Goal: Task Accomplishment & Management: Use online tool/utility

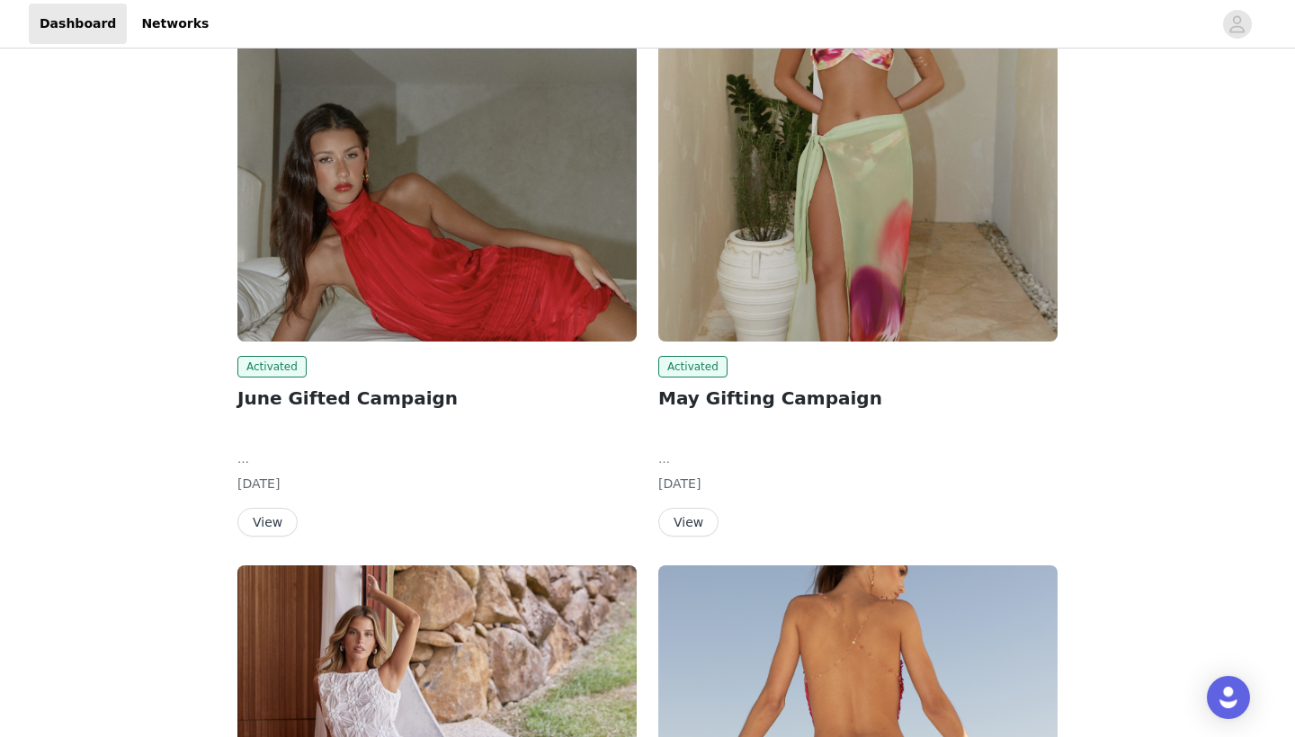
scroll to position [470, 0]
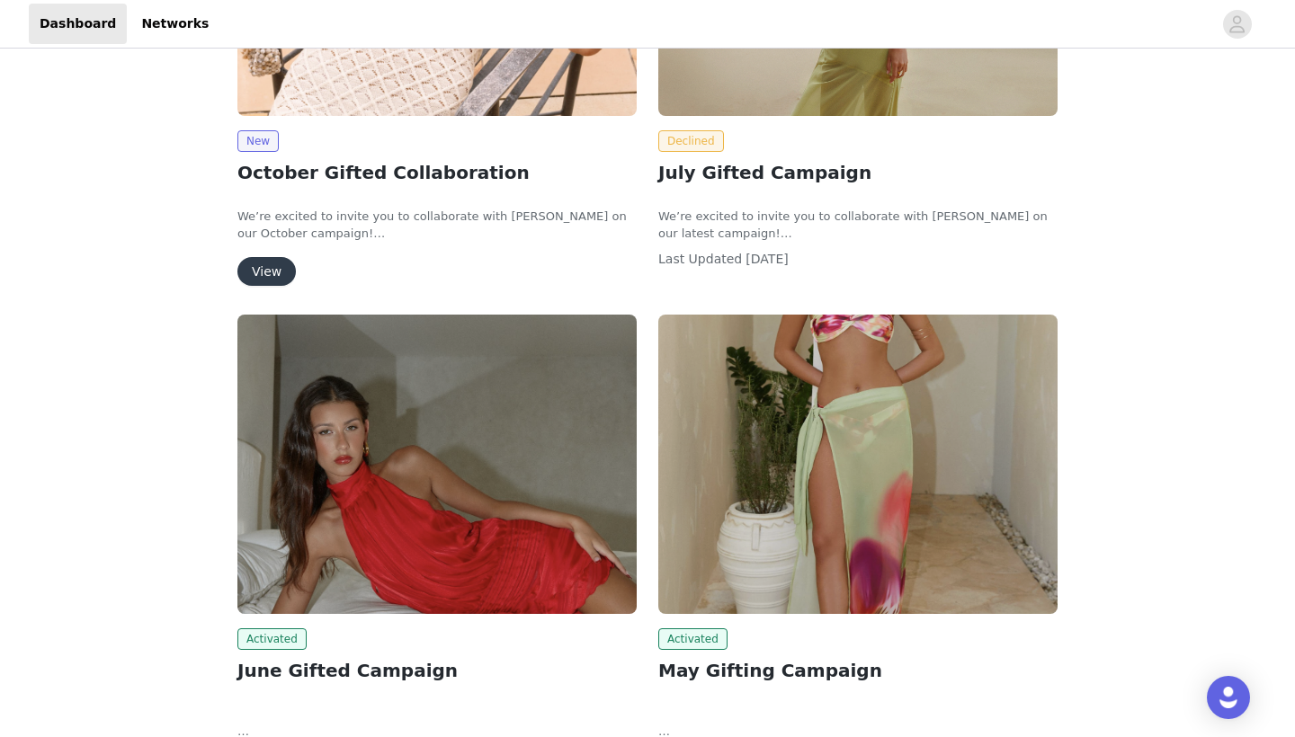
click at [268, 276] on button "View" at bounding box center [266, 271] width 58 height 29
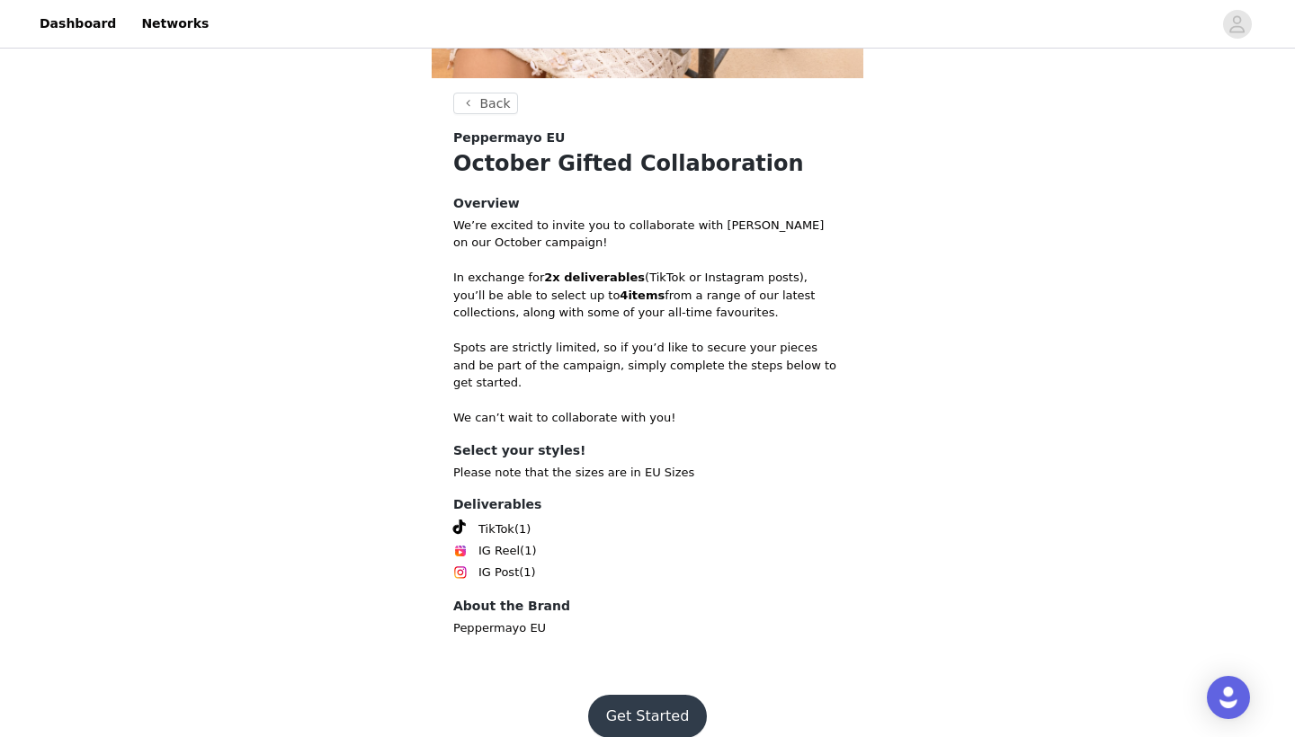
scroll to position [442, 0]
click at [676, 699] on button "Get Started" at bounding box center [648, 717] width 120 height 43
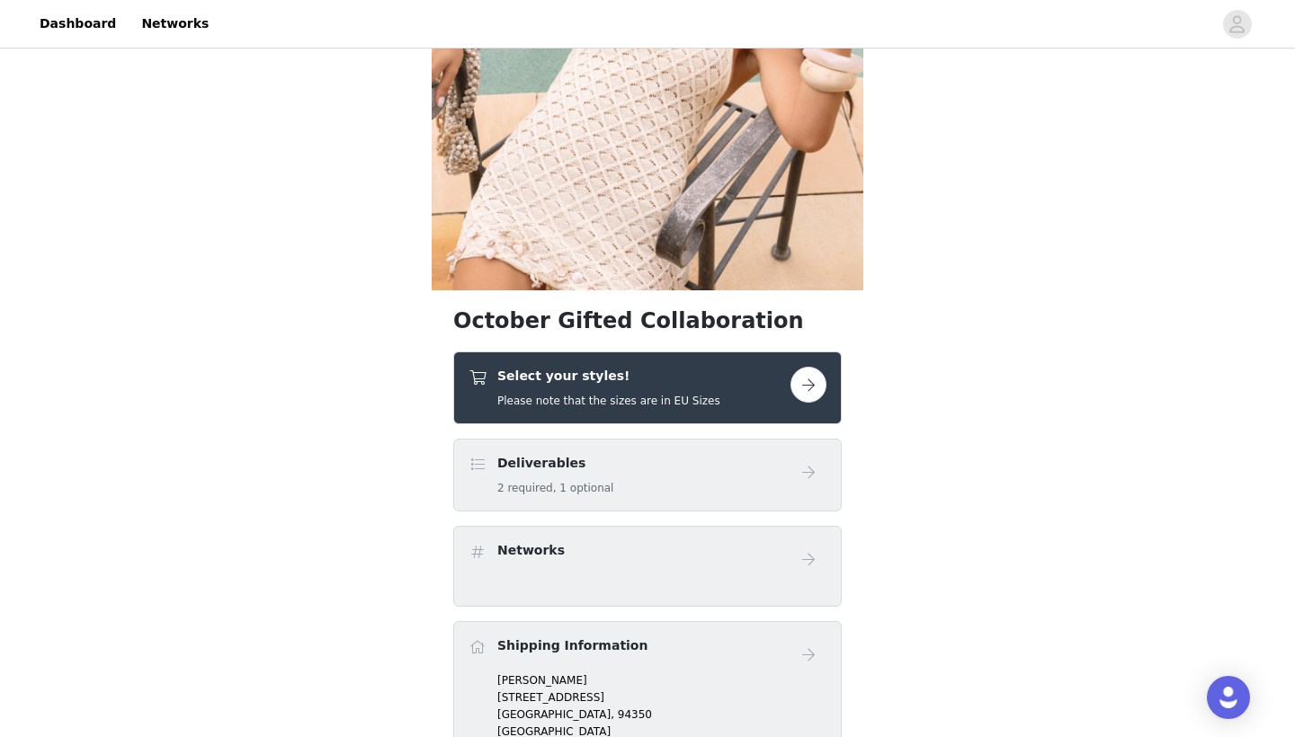
scroll to position [390, 0]
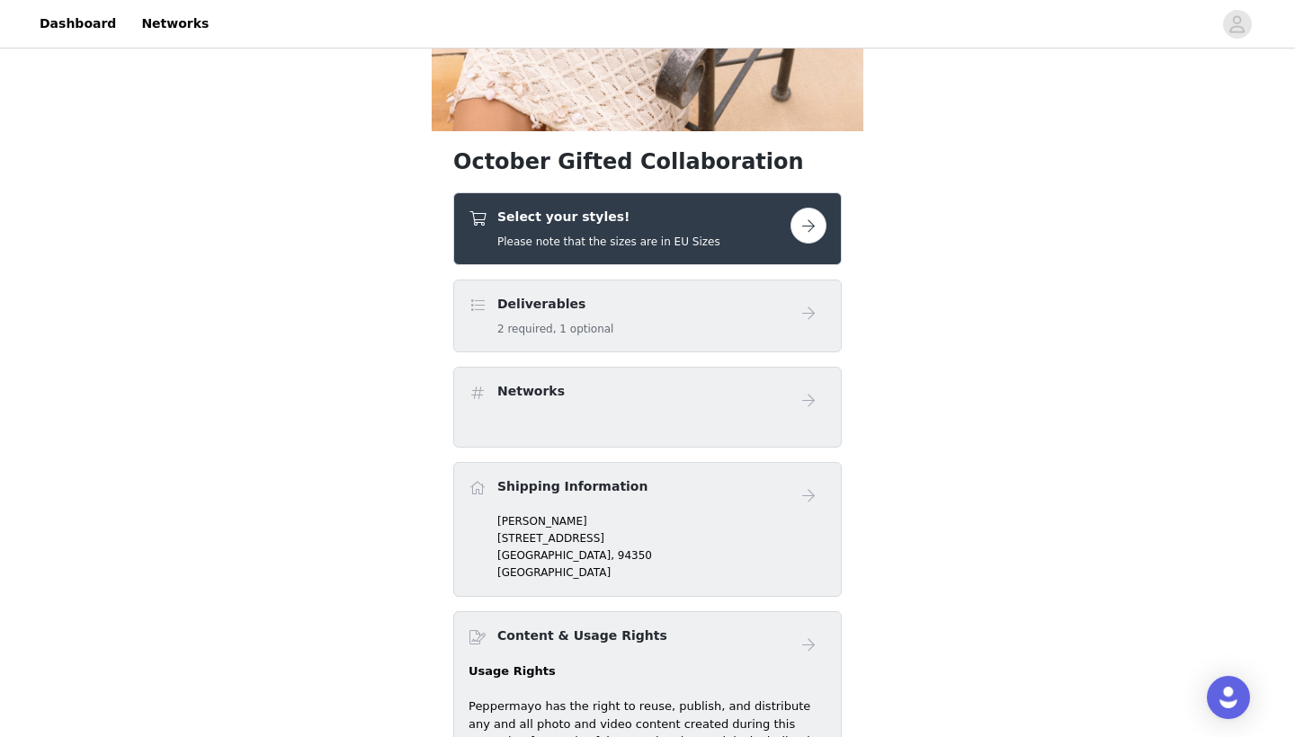
click at [825, 220] on button "button" at bounding box center [808, 226] width 36 height 36
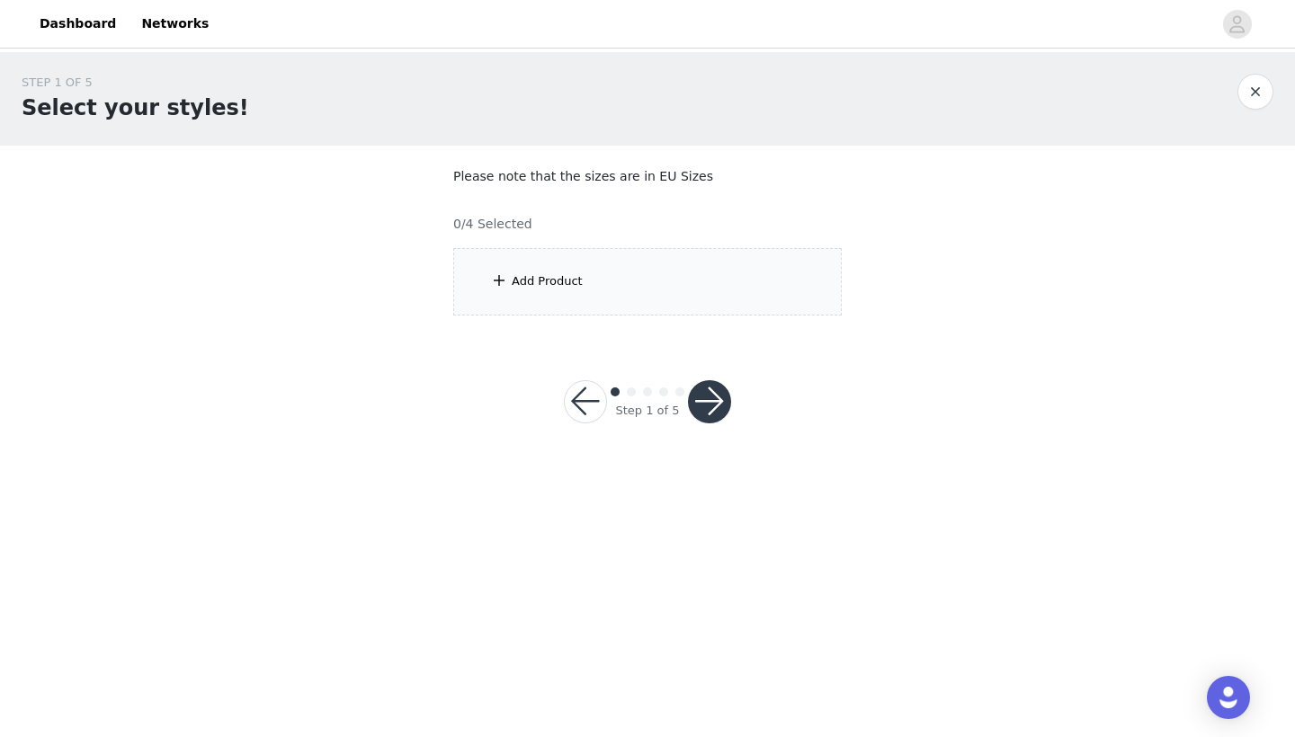
click at [570, 281] on div "Add Product" at bounding box center [547, 281] width 71 height 18
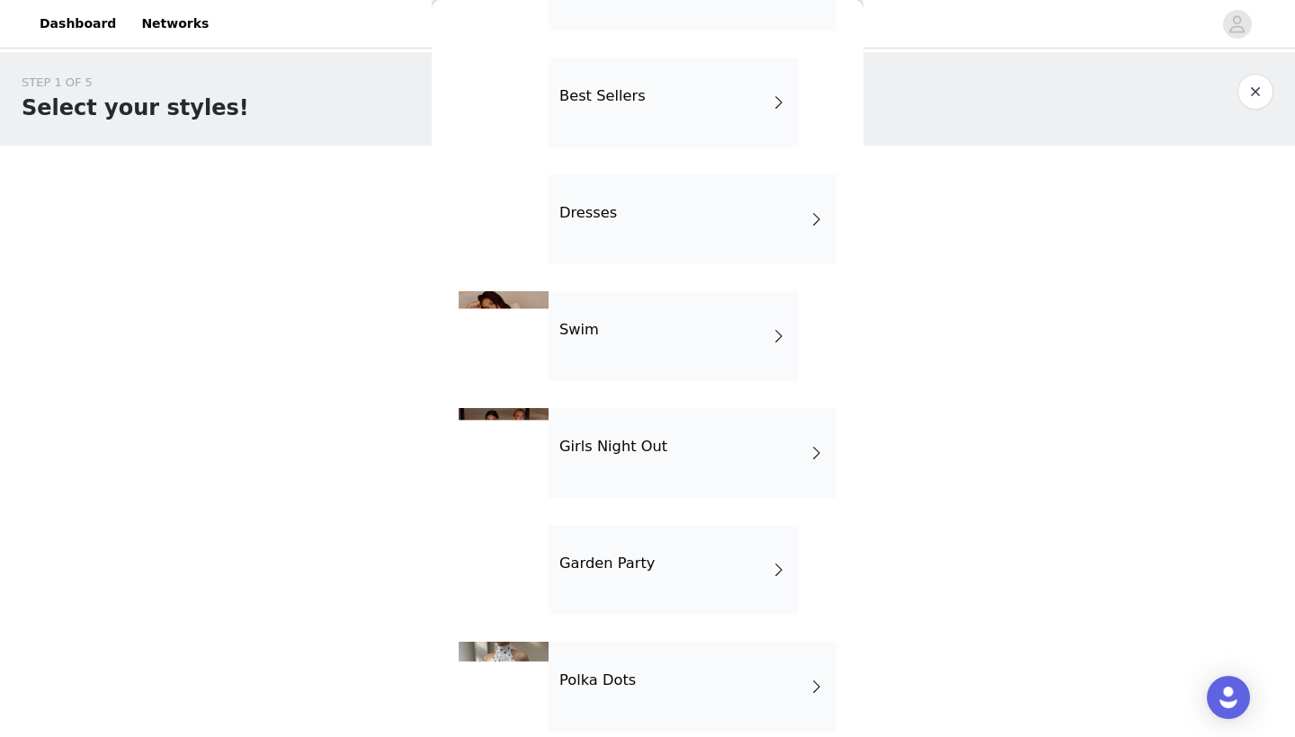
scroll to position [263, 0]
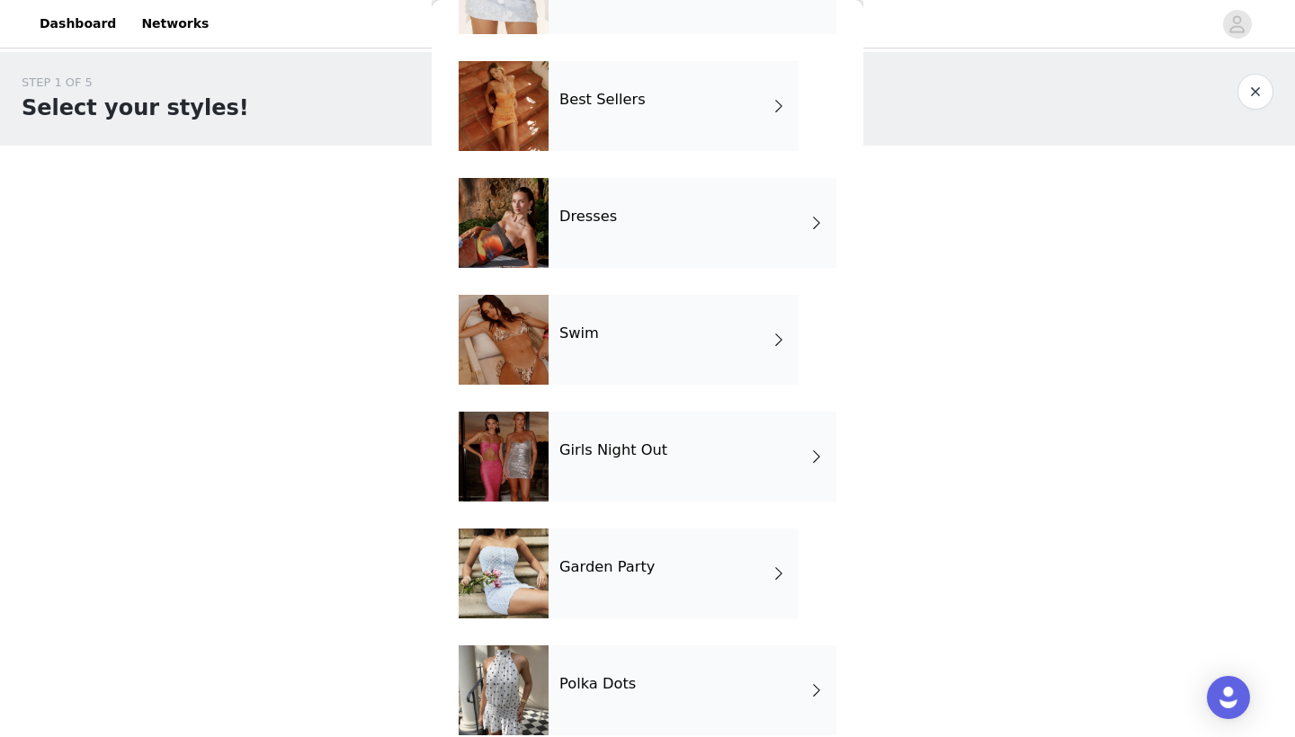
click at [700, 99] on div "Best Sellers" at bounding box center [673, 106] width 250 height 90
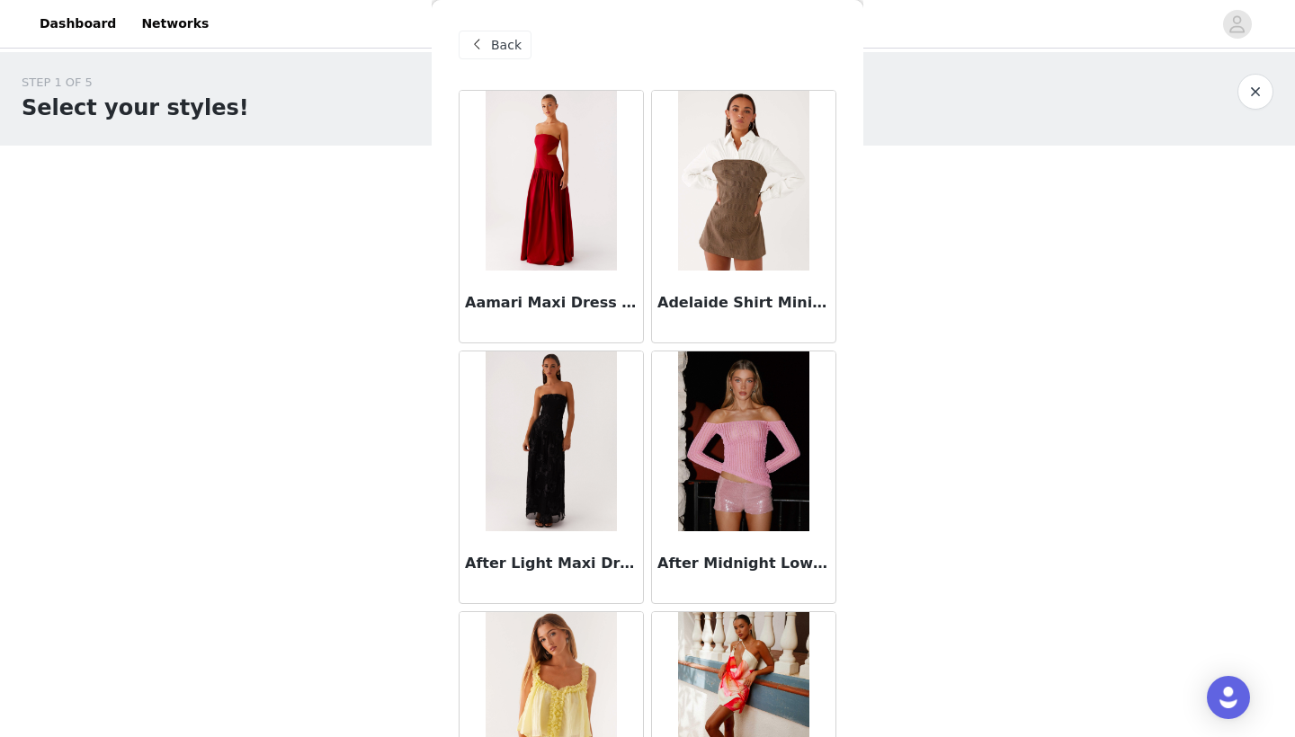
scroll to position [0, 0]
click at [525, 53] on div "Back" at bounding box center [494, 45] width 73 height 29
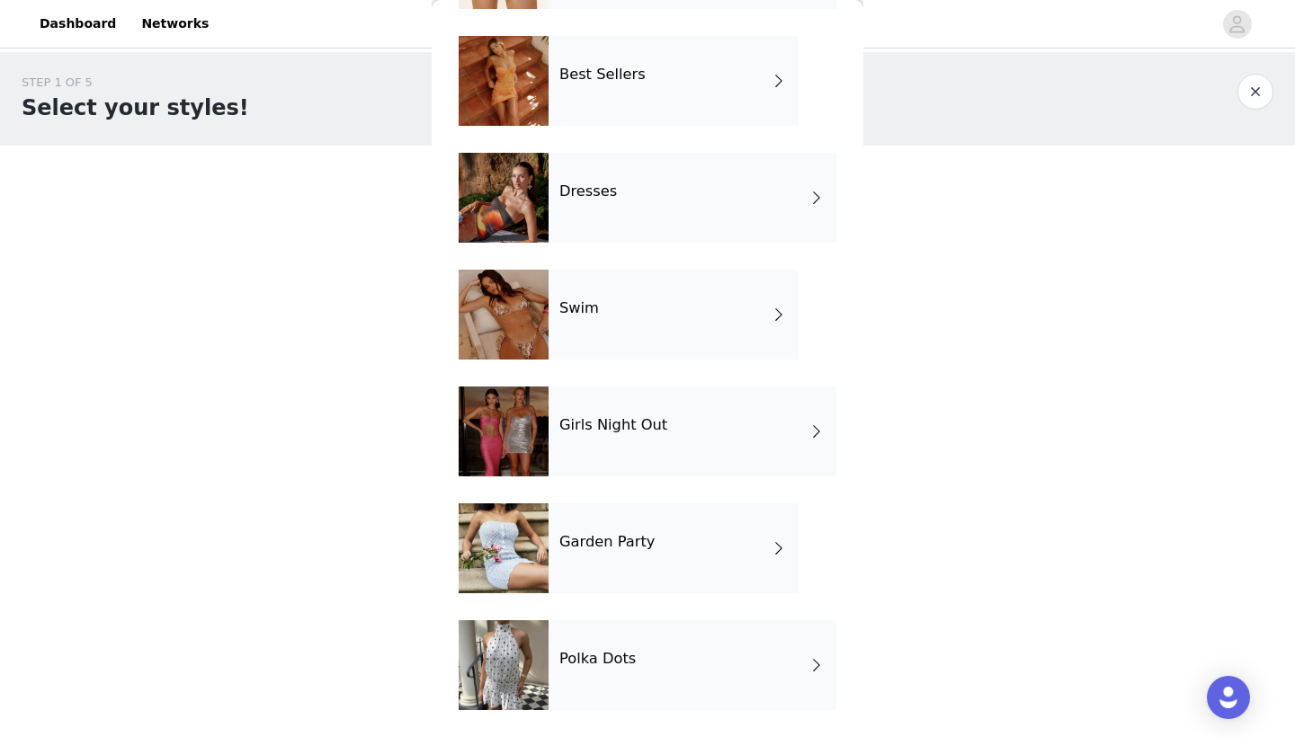
scroll to position [288, 0]
click at [739, 458] on div "Girls Night Out" at bounding box center [692, 432] width 288 height 90
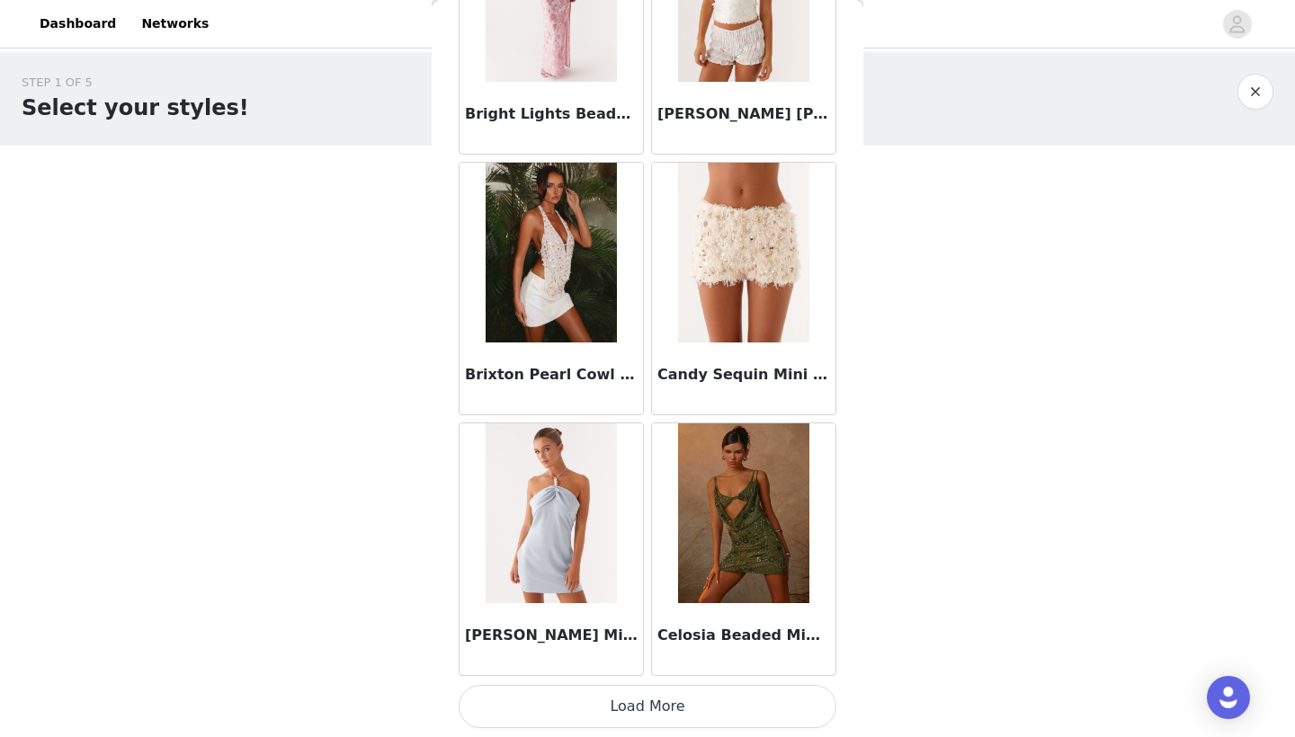
scroll to position [0, 0]
click at [673, 706] on button "Load More" at bounding box center [647, 706] width 378 height 43
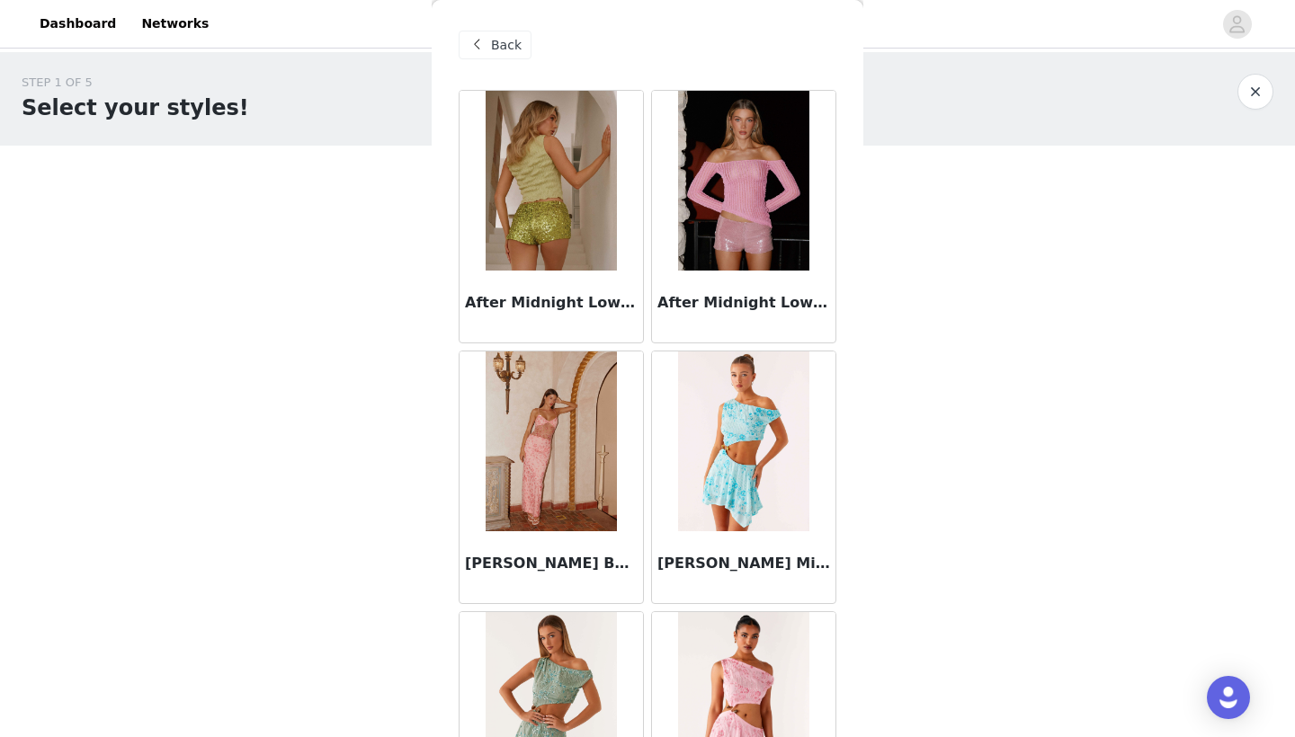
click at [469, 39] on span at bounding box center [477, 45] width 22 height 22
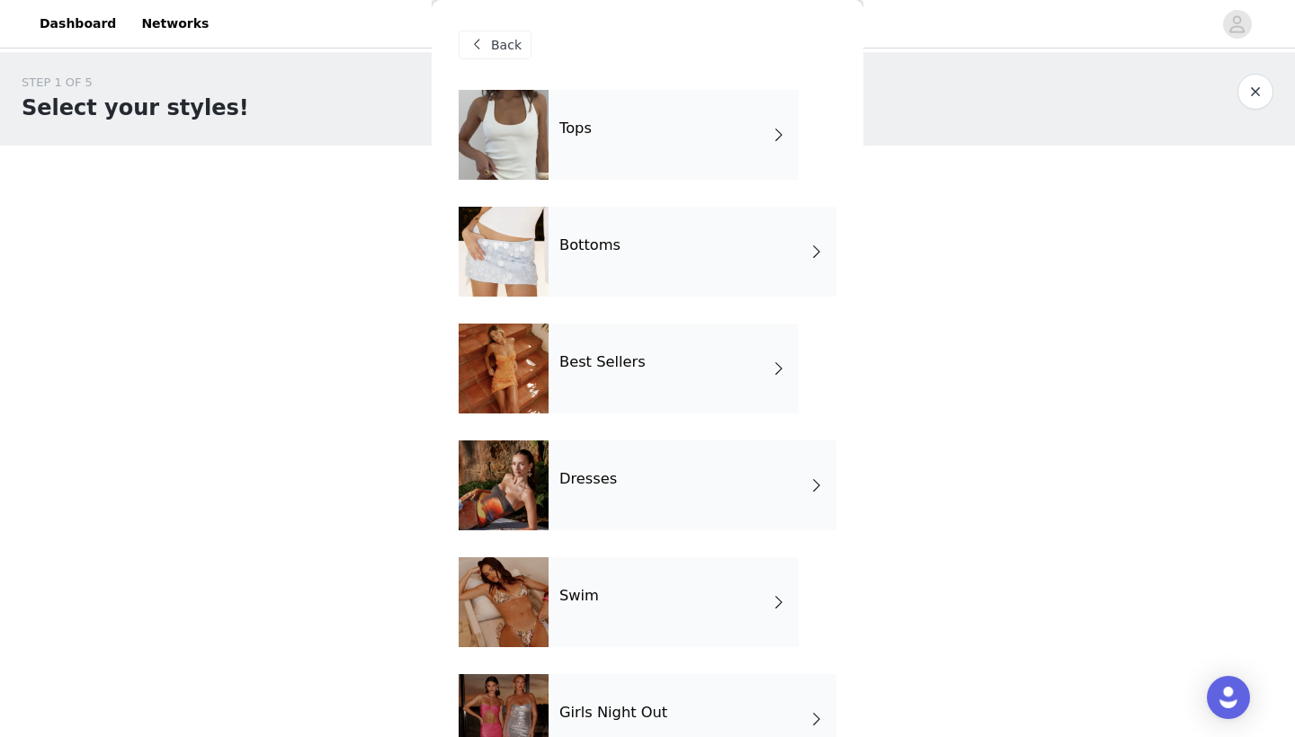
click at [669, 164] on div "Tops" at bounding box center [673, 135] width 250 height 90
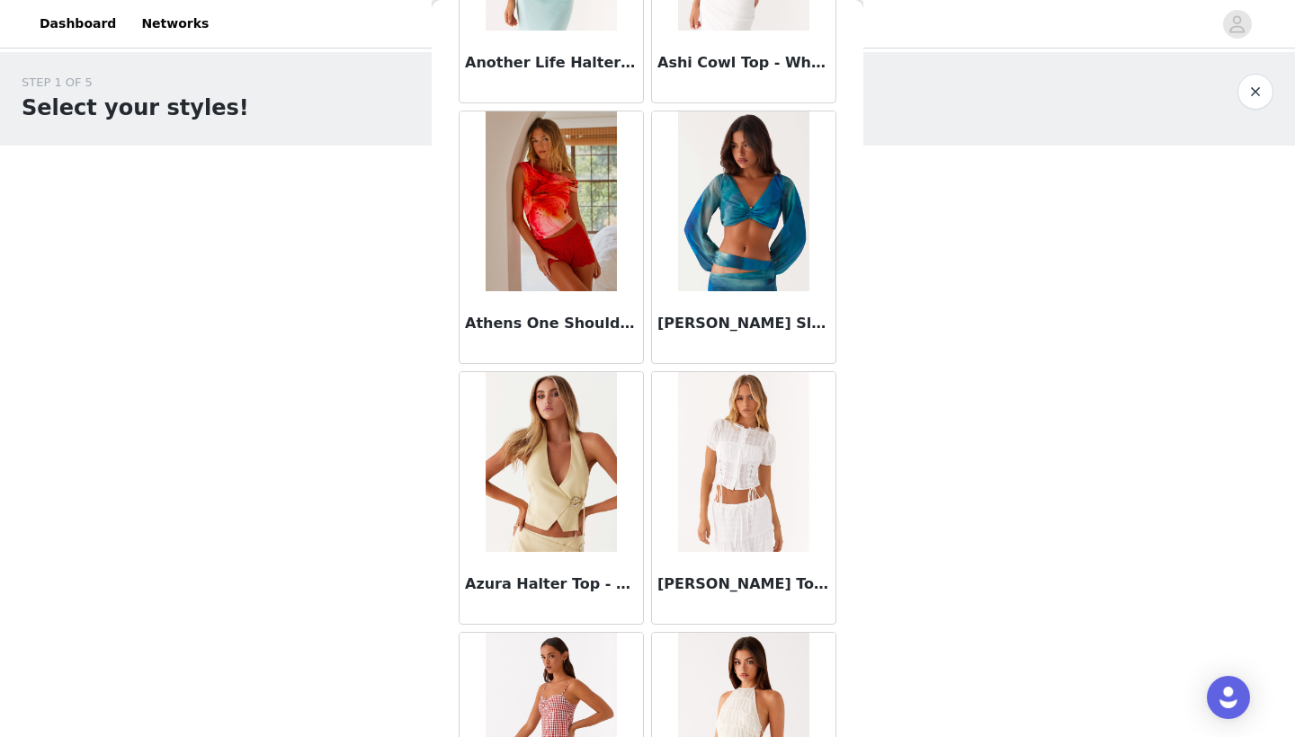
scroll to position [824, 0]
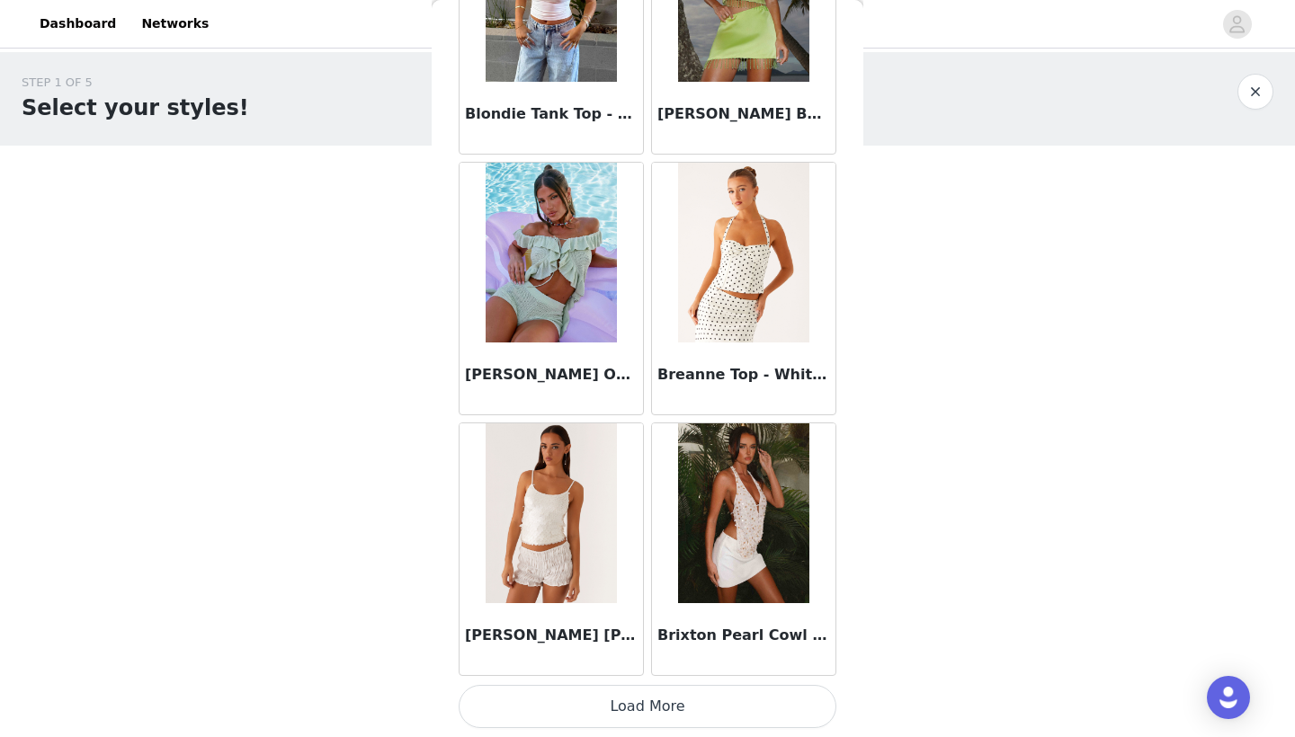
click at [691, 720] on button "Load More" at bounding box center [647, 706] width 378 height 43
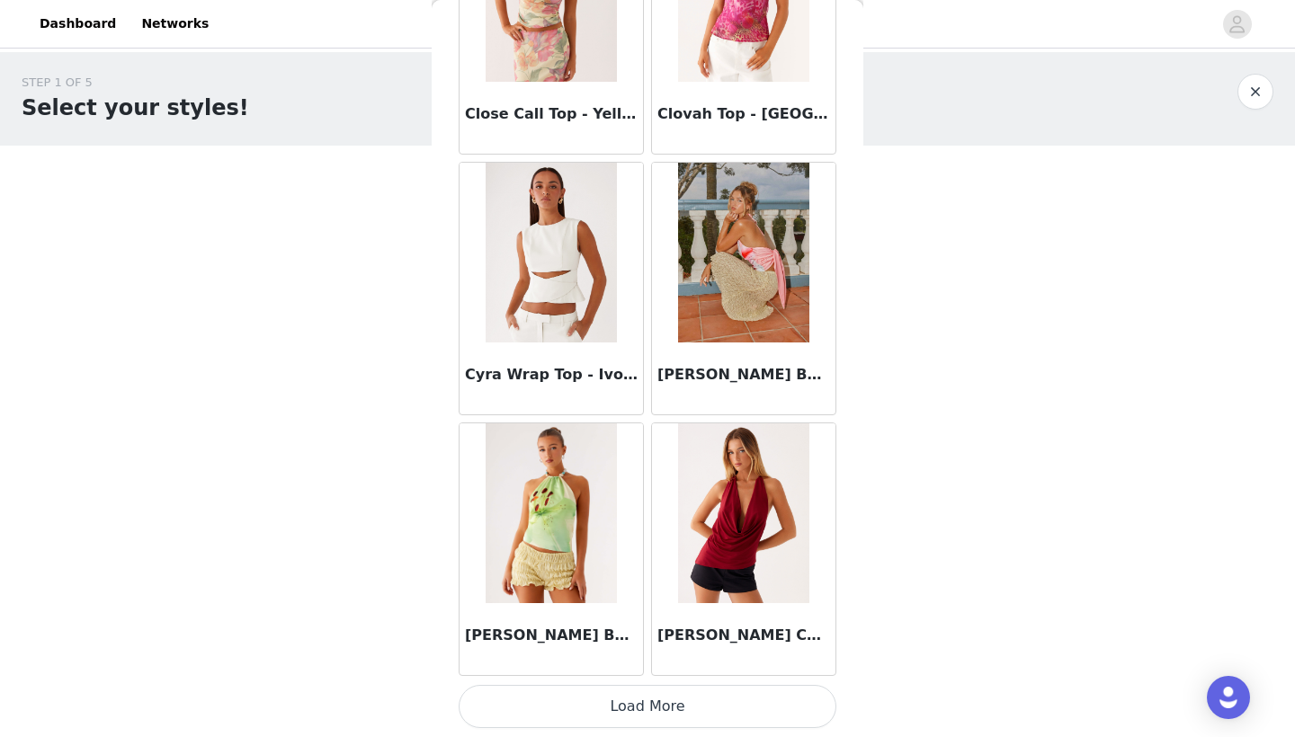
click at [672, 708] on button "Load More" at bounding box center [647, 706] width 378 height 43
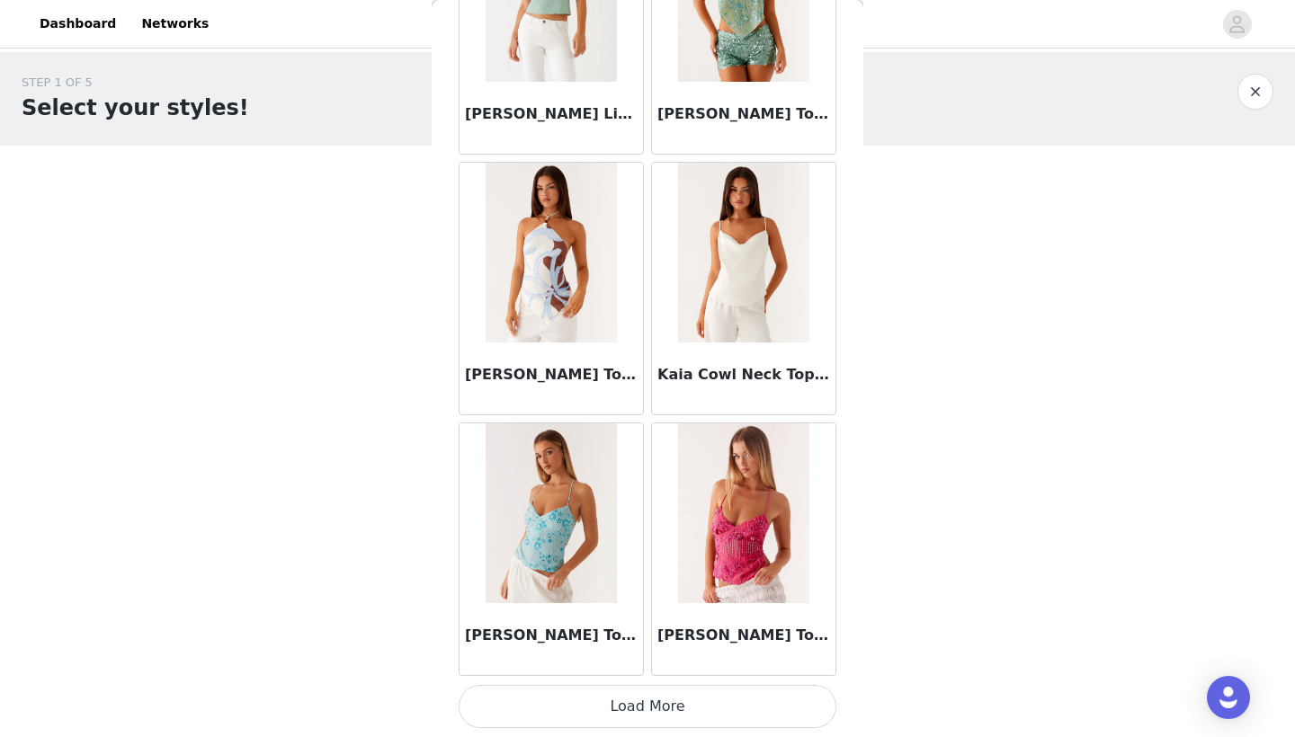
click at [641, 710] on button "Load More" at bounding box center [647, 706] width 378 height 43
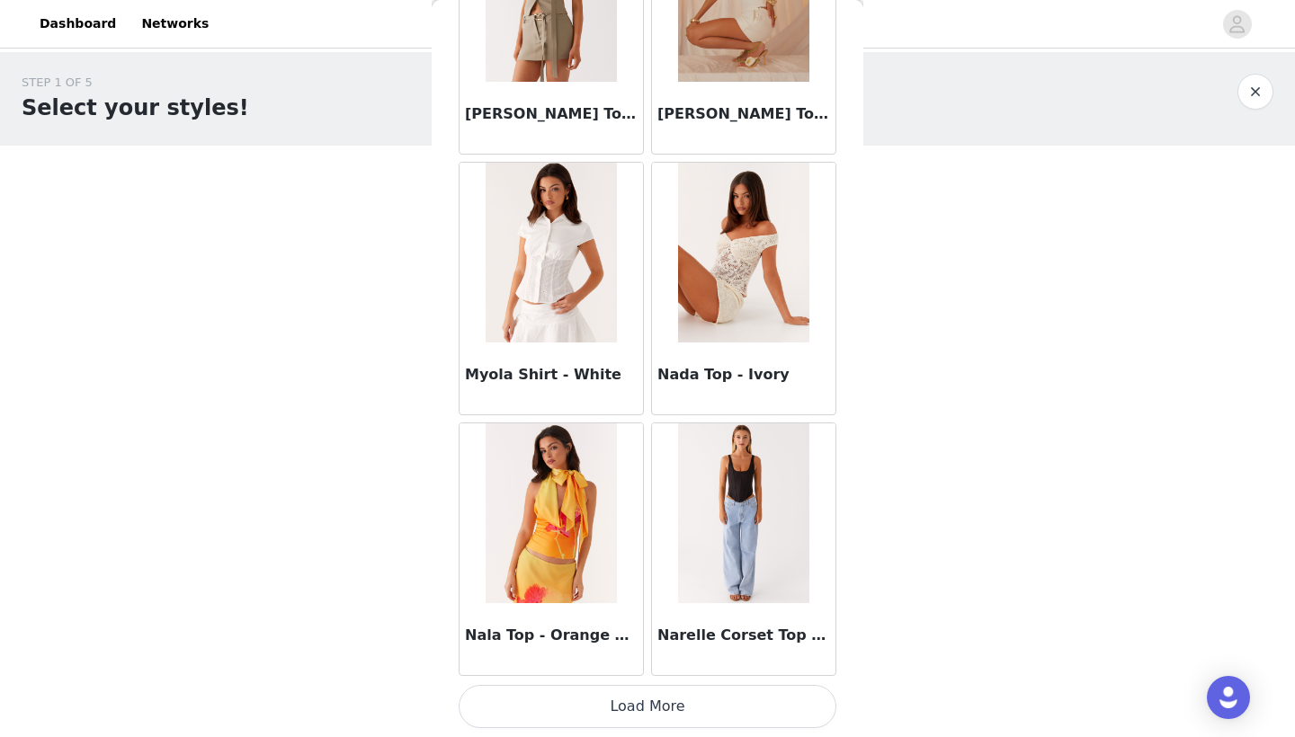
click at [638, 705] on button "Load More" at bounding box center [647, 706] width 378 height 43
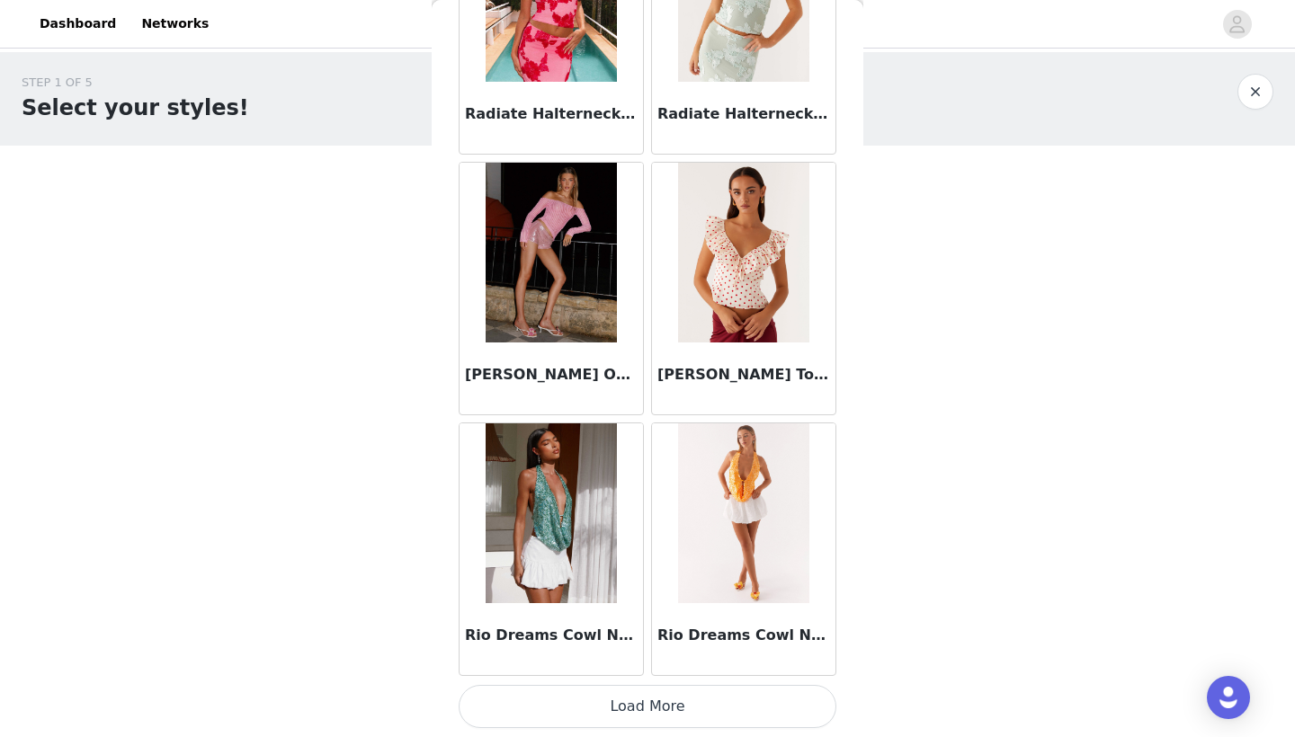
click at [582, 699] on button "Load More" at bounding box center [647, 706] width 378 height 43
